Goal: Navigation & Orientation: Find specific page/section

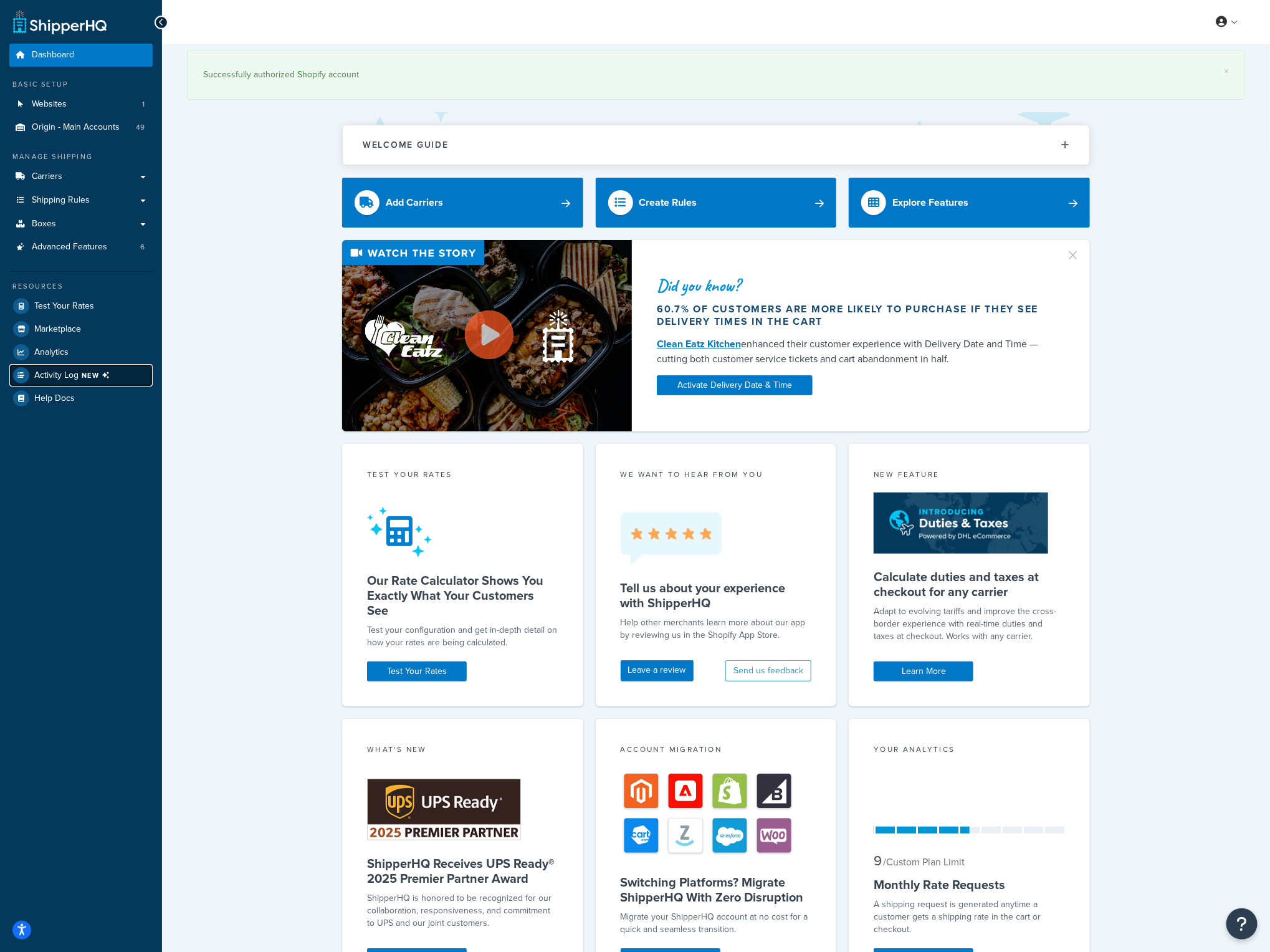
click at [98, 378] on span "NEW" at bounding box center [97, 375] width 33 height 10
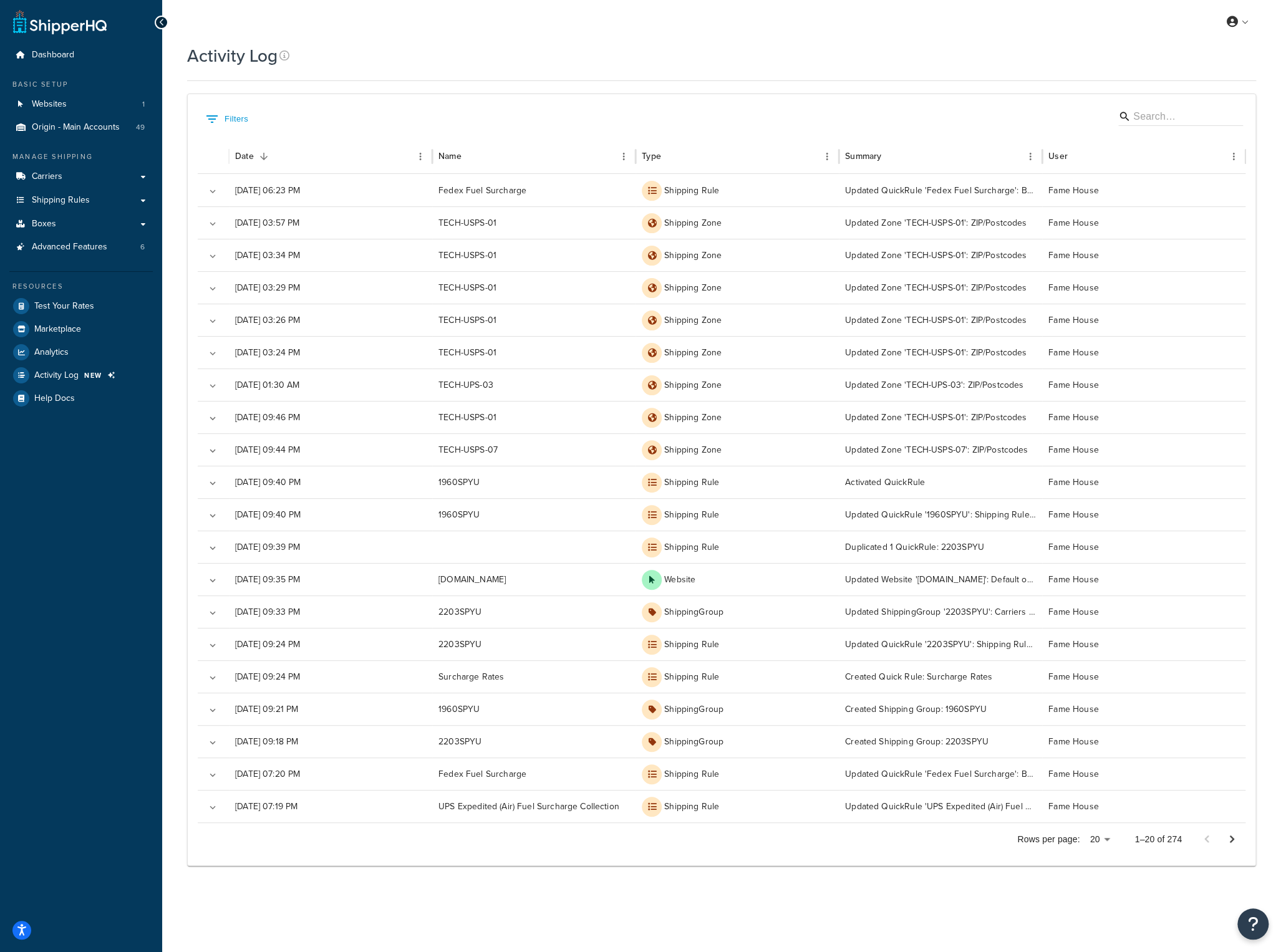
click at [171, 453] on div "Activity Log Contact Us Send Us A Message Contact Information Name * Email * Co…" at bounding box center [722, 470] width 1119 height 853
click at [1242, 19] on link at bounding box center [1238, 22] width 36 height 19
click at [1189, 141] on span "Logout" at bounding box center [1180, 146] width 24 height 12
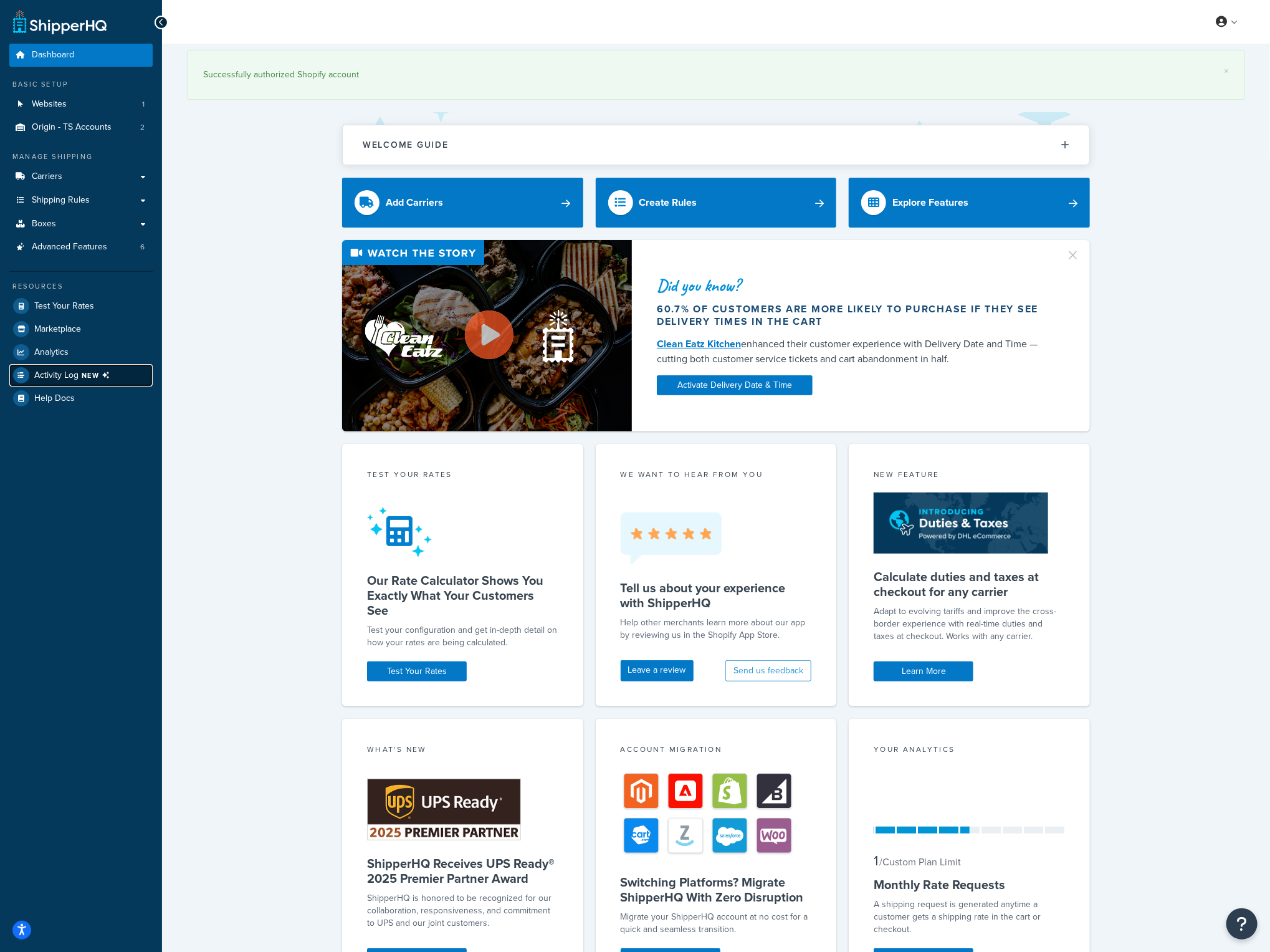
click at [50, 366] on link "Activity Log NEW" at bounding box center [81, 375] width 143 height 22
